Goal: Browse casually

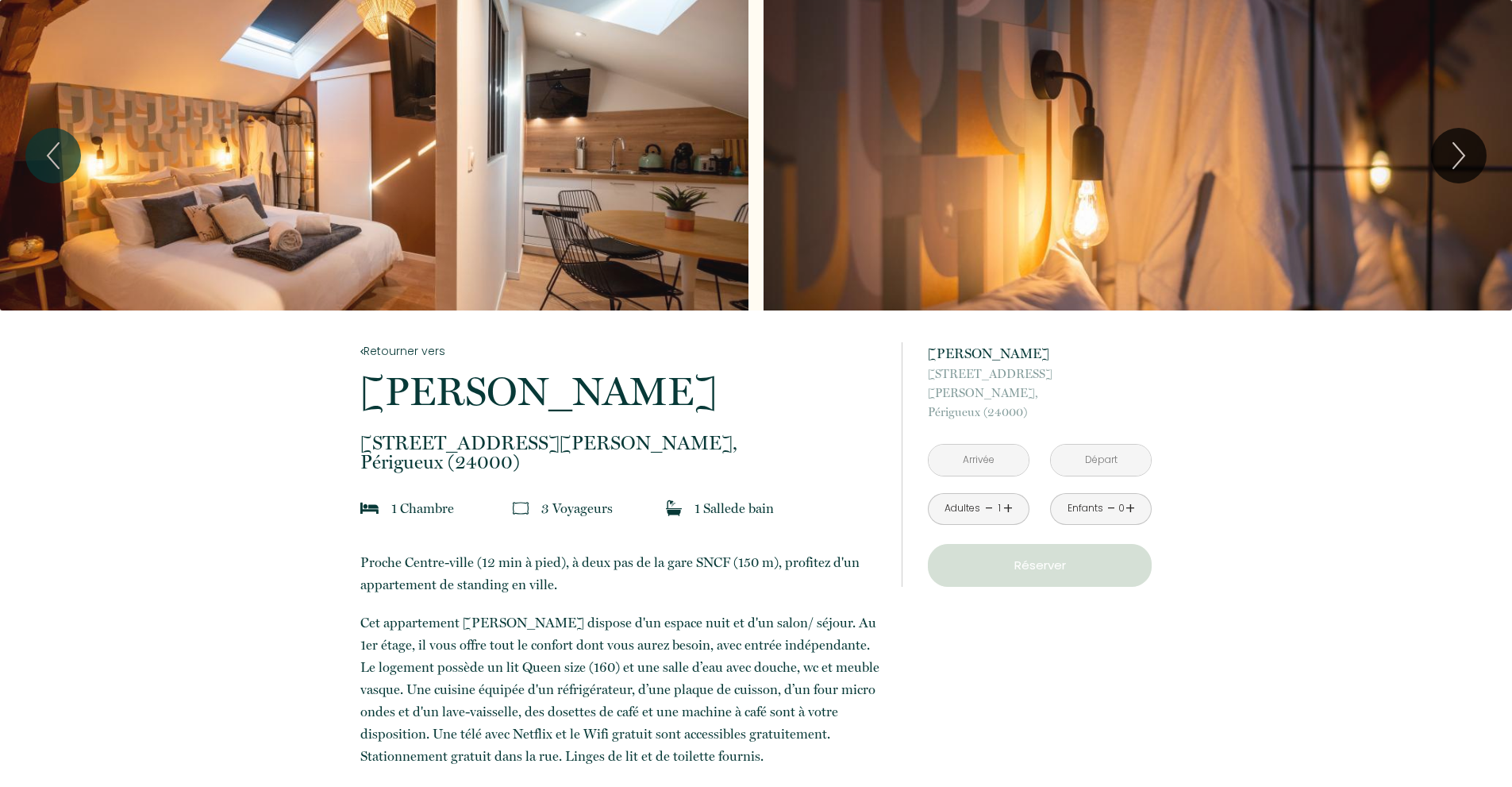
click at [443, 237] on div "Slideshow" at bounding box center [374, 155] width 748 height 310
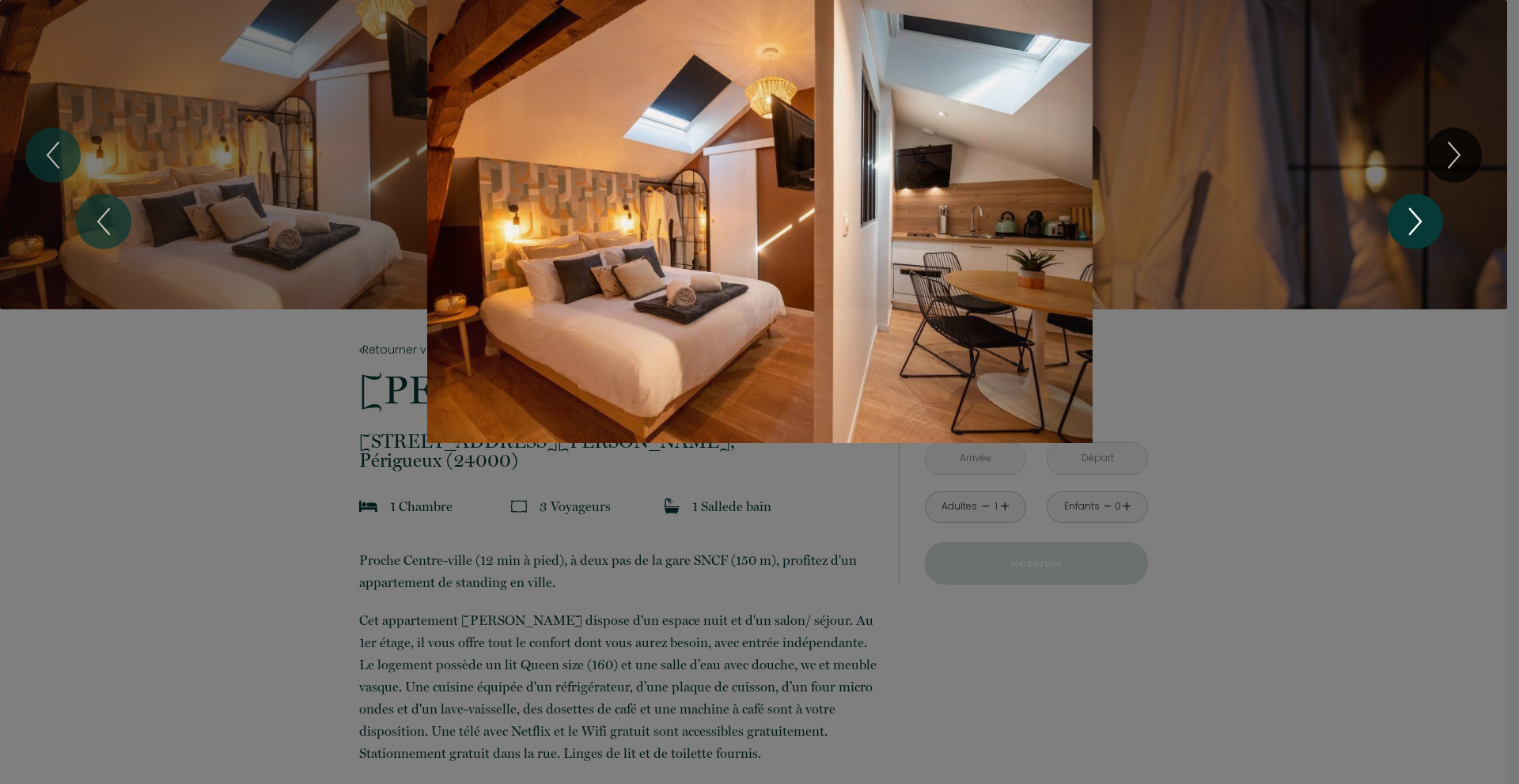
click at [1413, 219] on icon "Next" at bounding box center [1415, 221] width 33 height 47
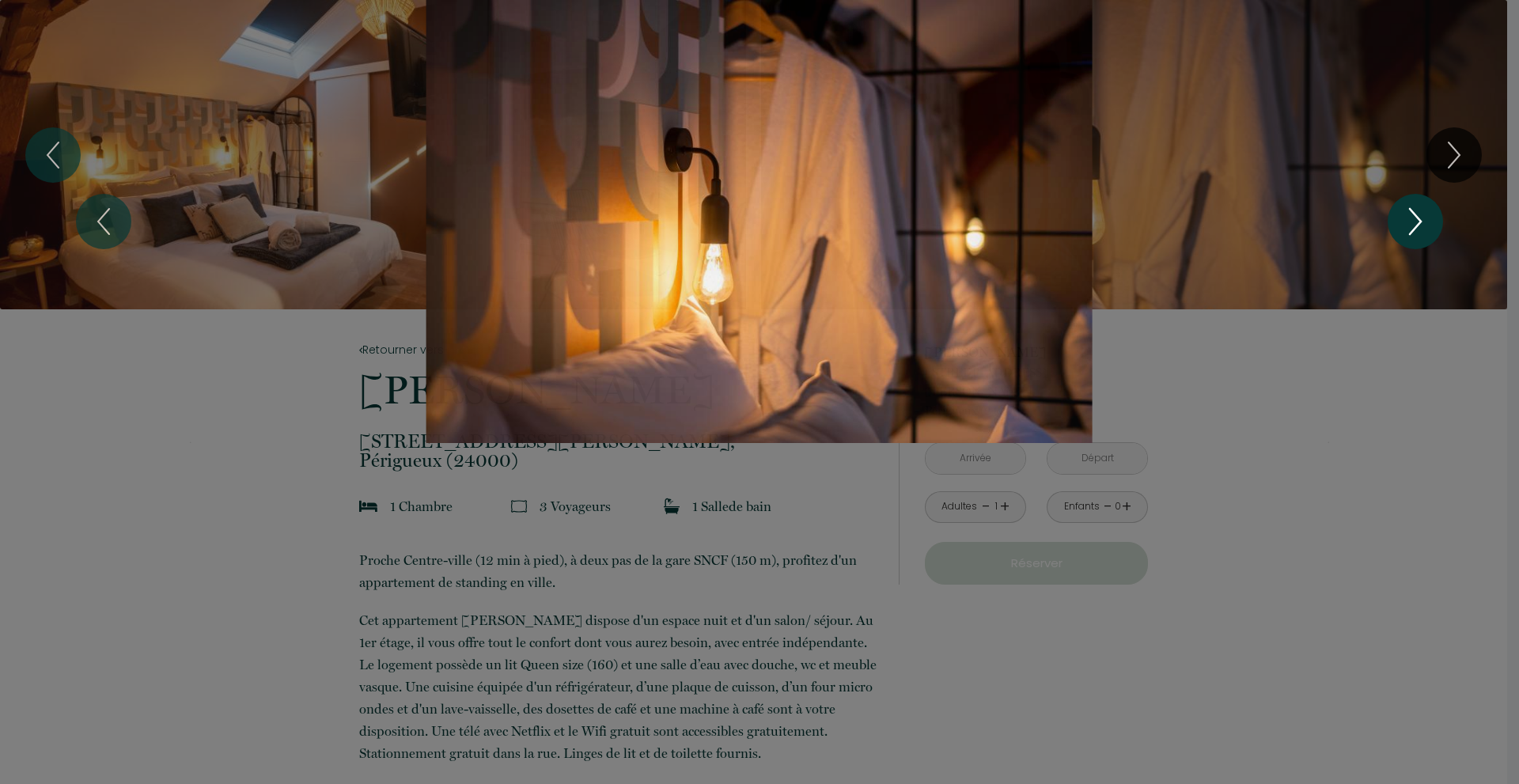
click at [1413, 219] on icon "Next" at bounding box center [1415, 221] width 33 height 47
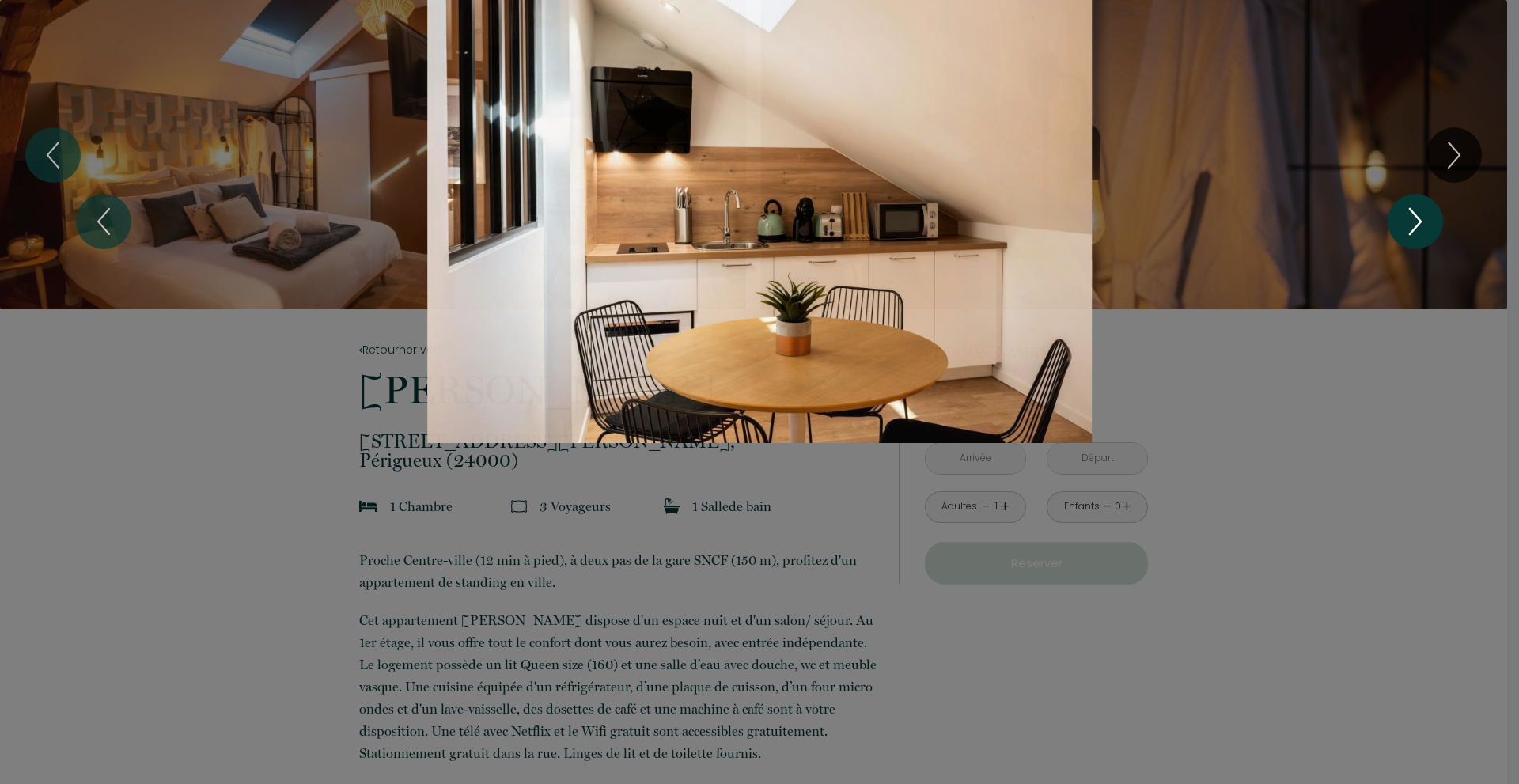
click at [1413, 219] on icon "Next" at bounding box center [1415, 221] width 33 height 47
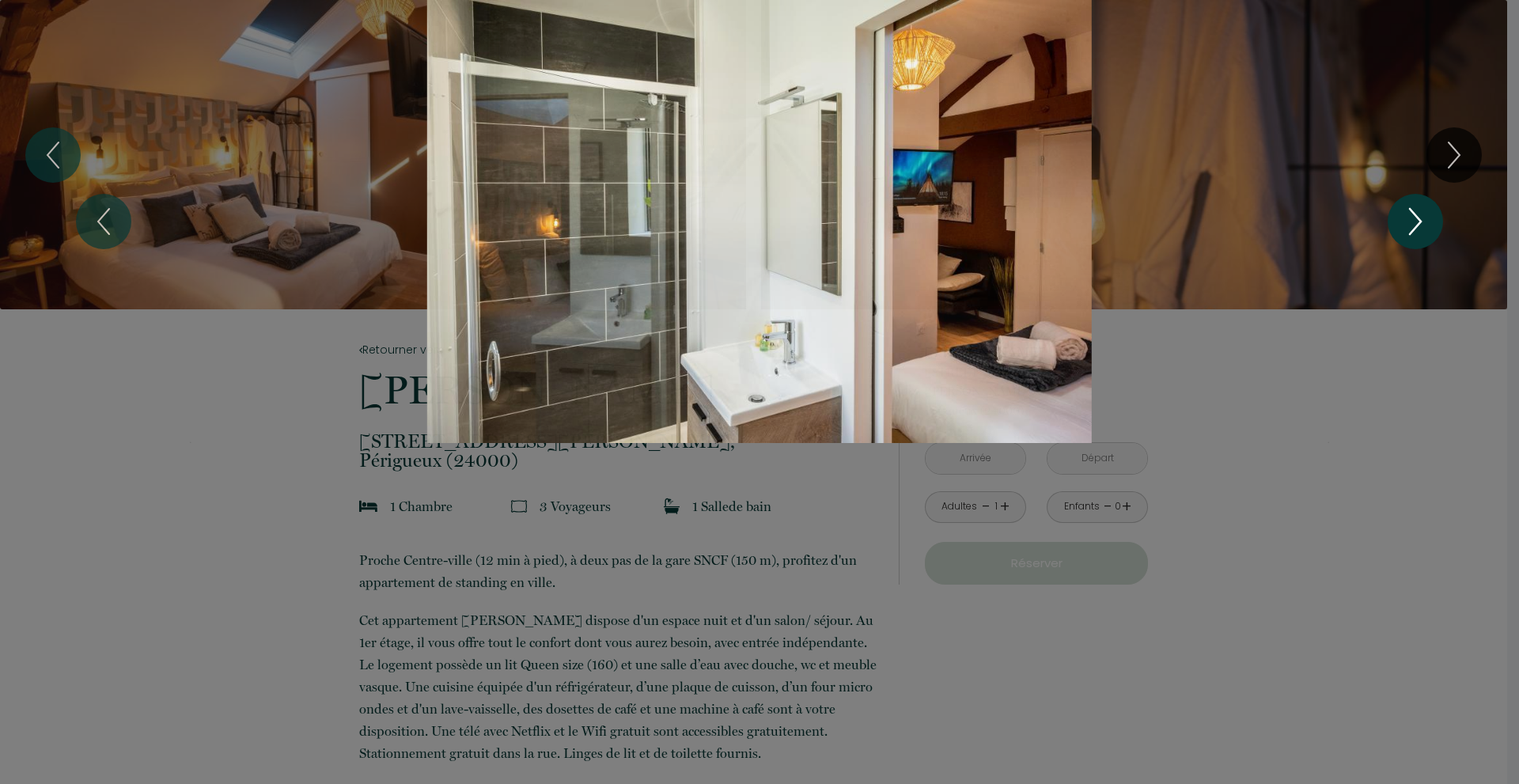
click at [1413, 219] on icon "Next" at bounding box center [1415, 221] width 33 height 47
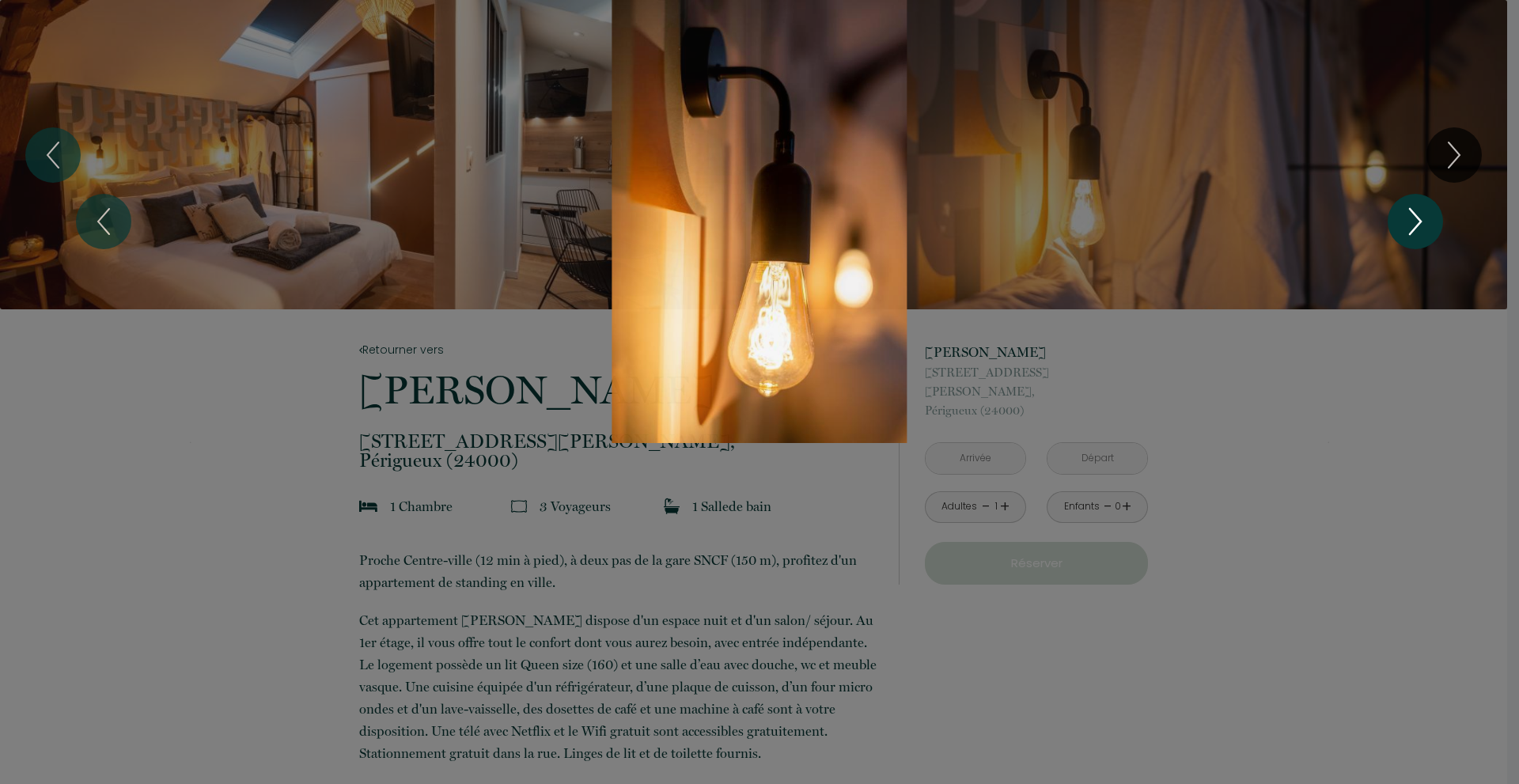
click at [1413, 219] on icon "Next" at bounding box center [1415, 221] width 33 height 47
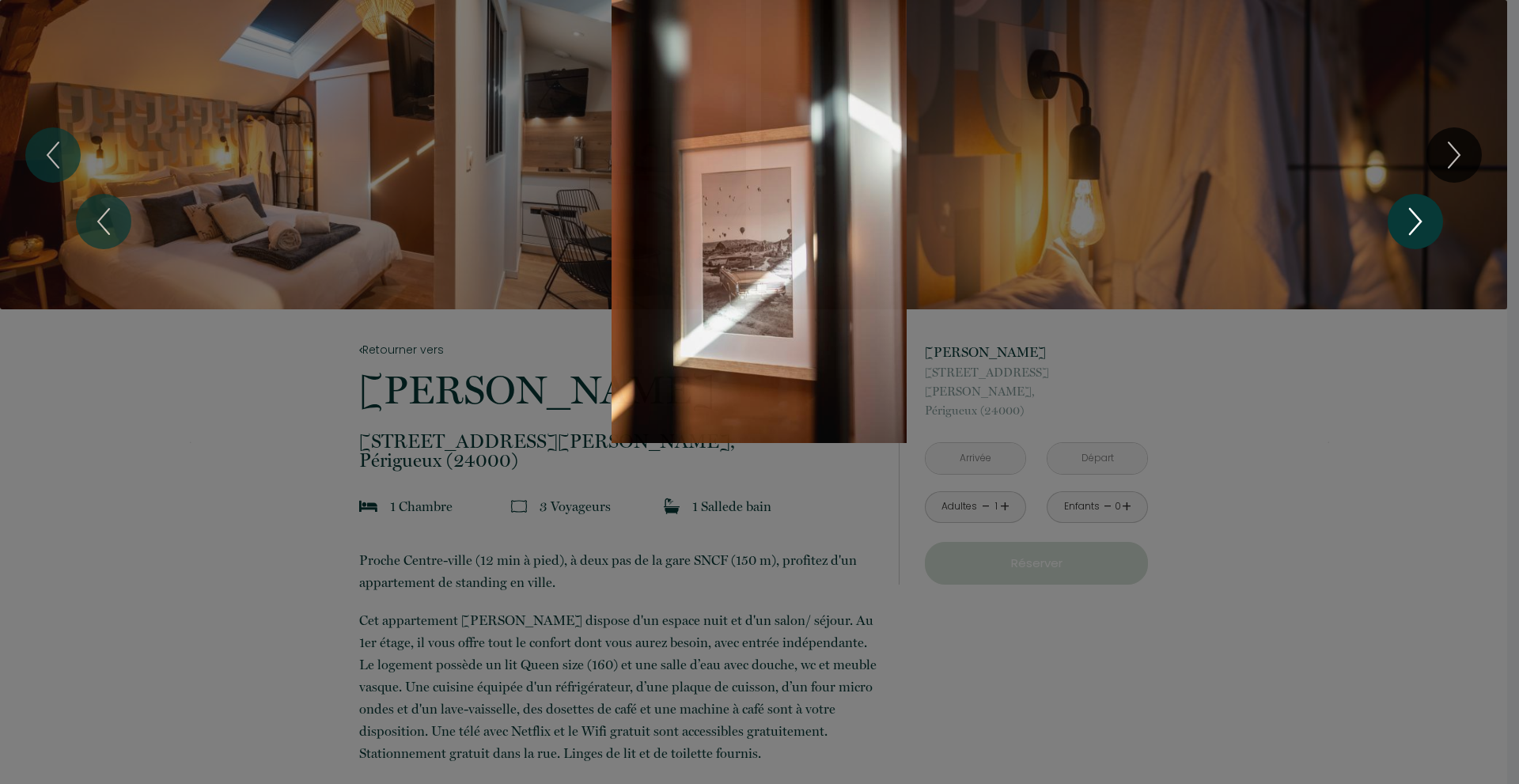
click at [1413, 219] on icon "Next" at bounding box center [1415, 221] width 33 height 47
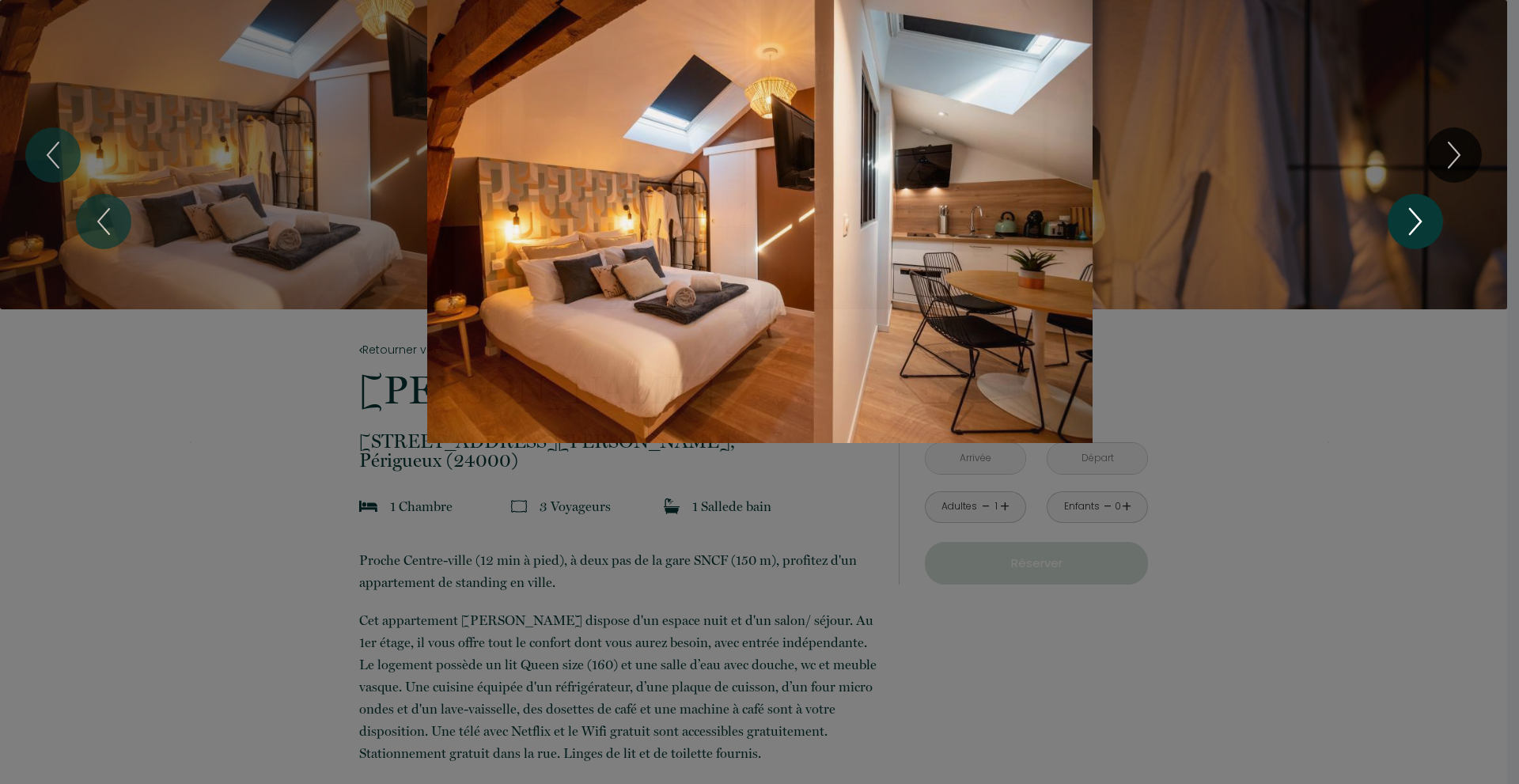
click at [1413, 219] on icon "Next" at bounding box center [1415, 221] width 33 height 47
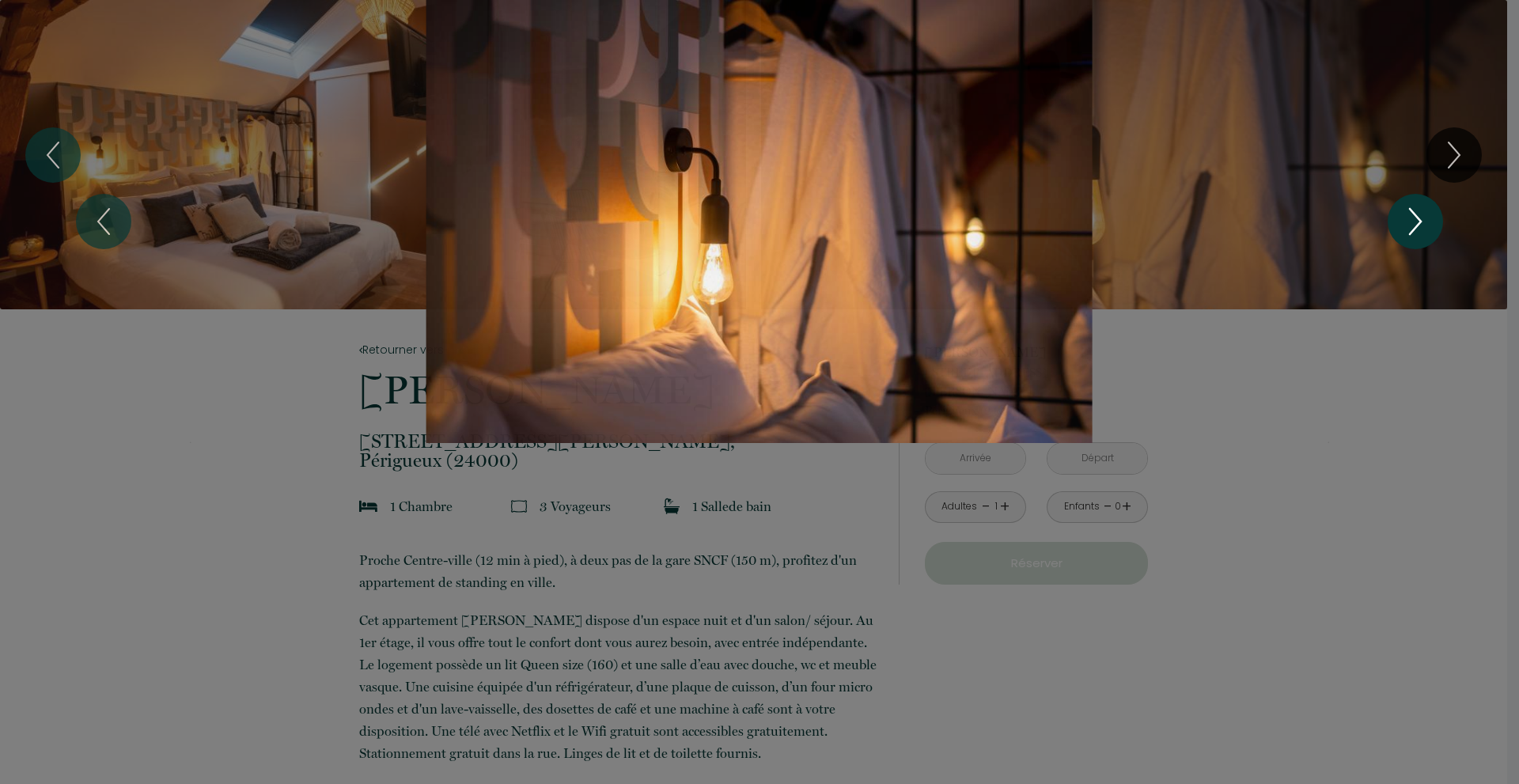
click at [1413, 219] on icon "Next" at bounding box center [1415, 221] width 33 height 47
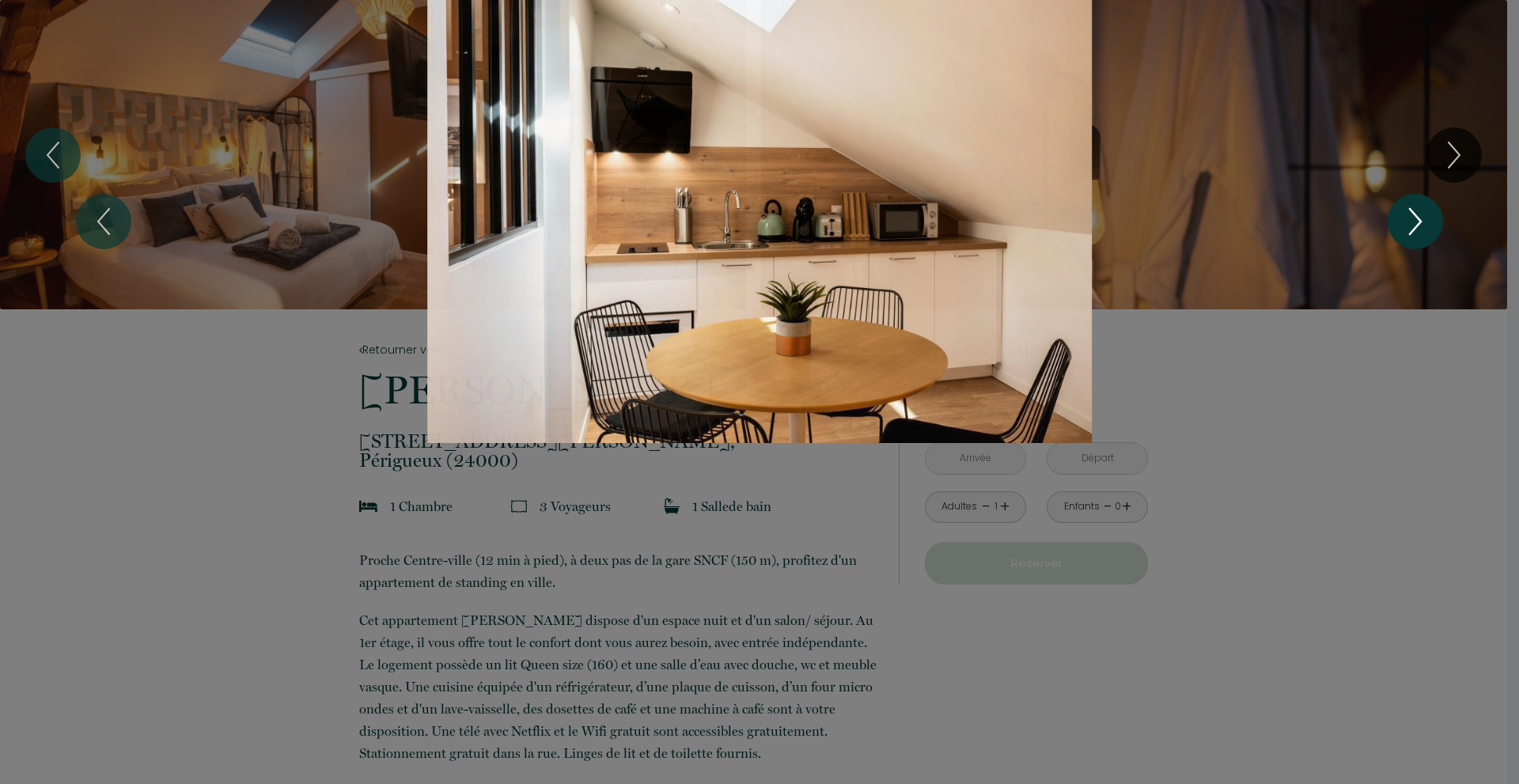
click at [1413, 219] on icon "Next" at bounding box center [1415, 221] width 33 height 47
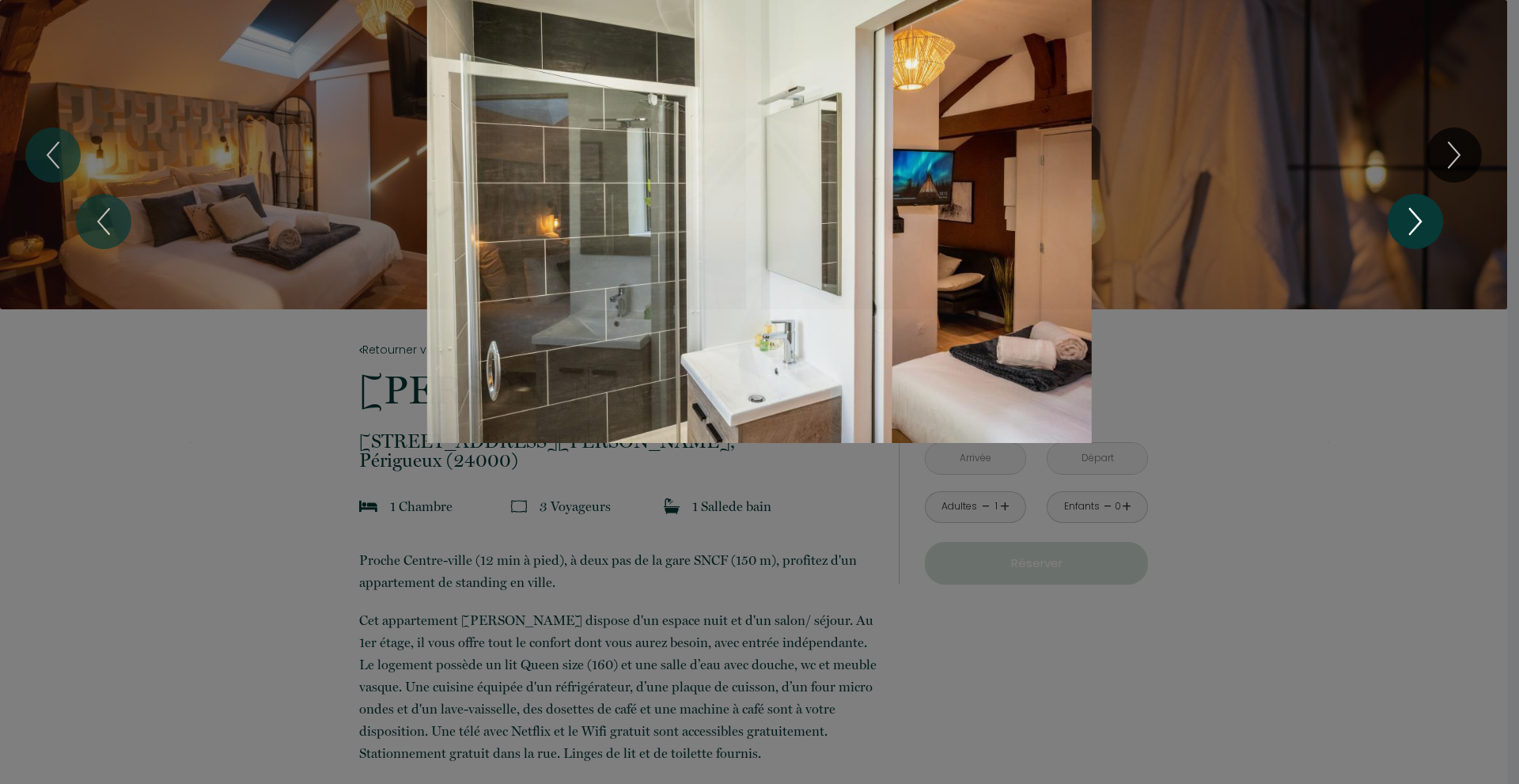
click at [1413, 219] on icon "Next" at bounding box center [1415, 221] width 33 height 47
